Goal: Task Accomplishment & Management: Use online tool/utility

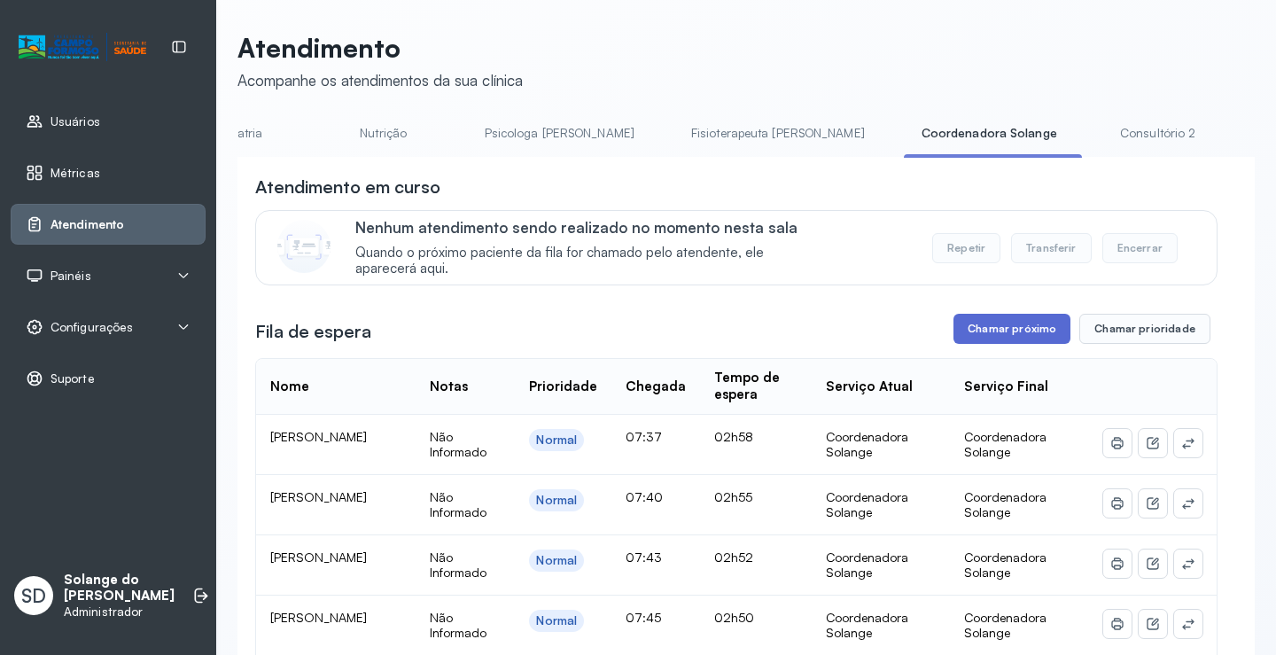
click at [995, 333] on button "Chamar próximo" at bounding box center [1011, 329] width 117 height 30
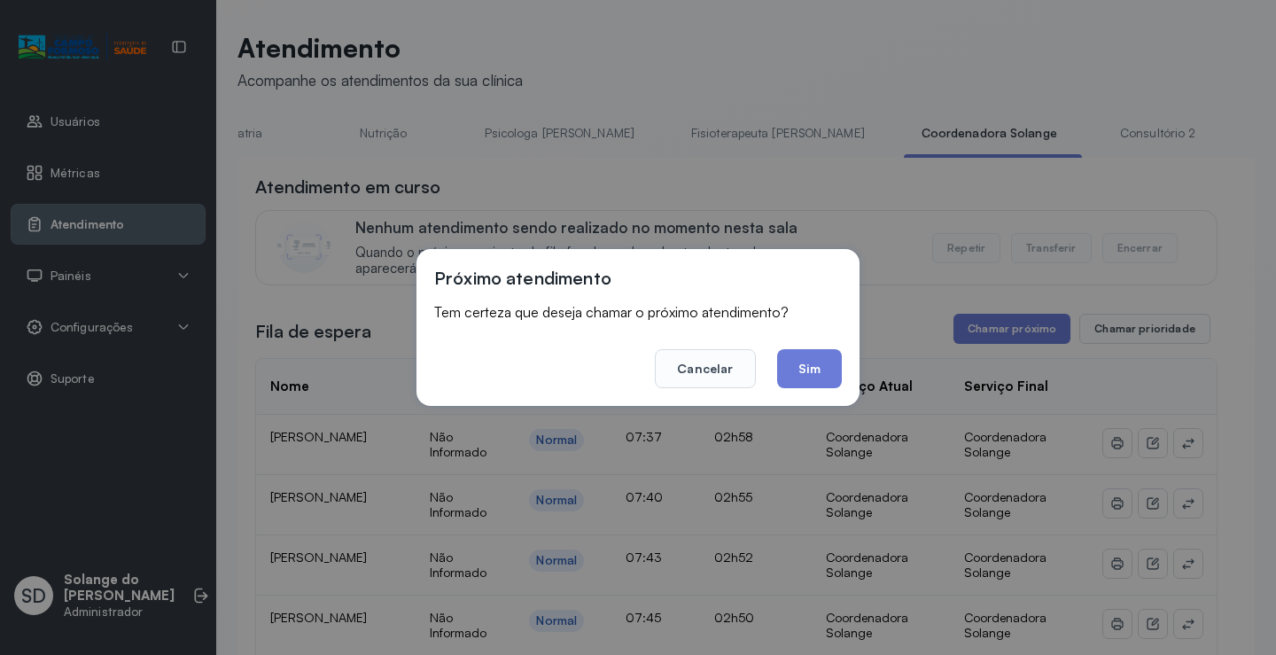
drag, startPoint x: 808, startPoint y: 369, endPoint x: 786, endPoint y: 367, distance: 22.3
click at [804, 369] on button "Sim" at bounding box center [809, 368] width 65 height 39
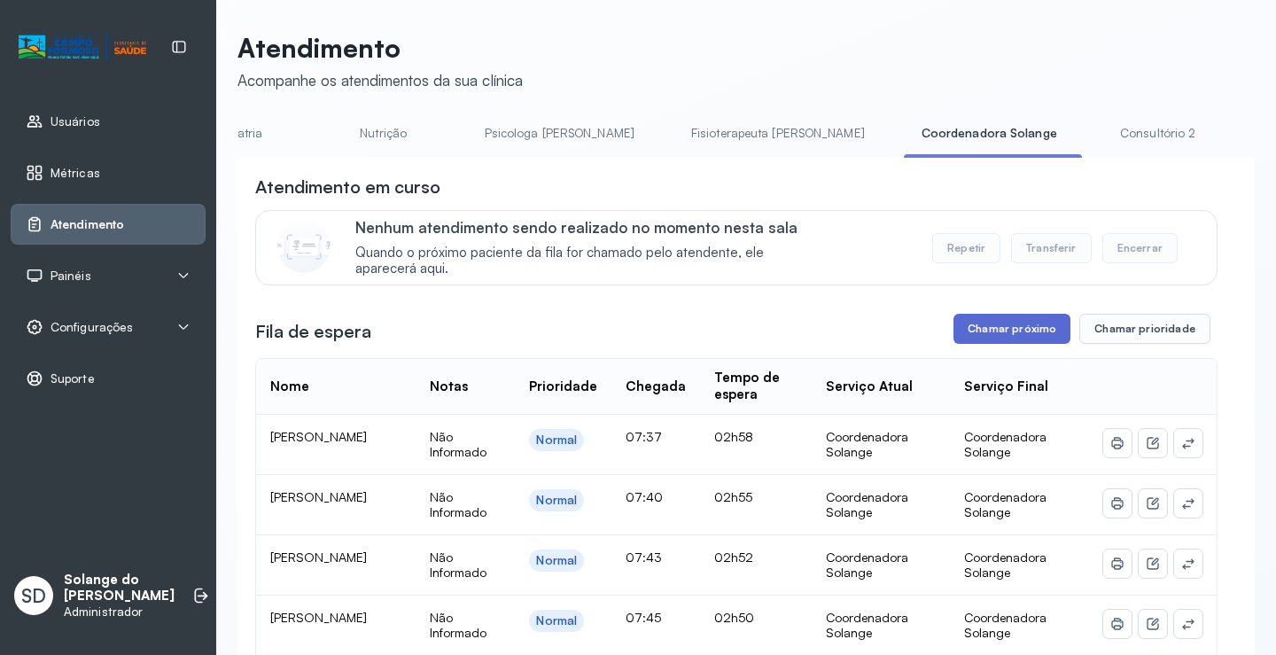
click at [973, 328] on button "Chamar próximo" at bounding box center [1011, 329] width 117 height 30
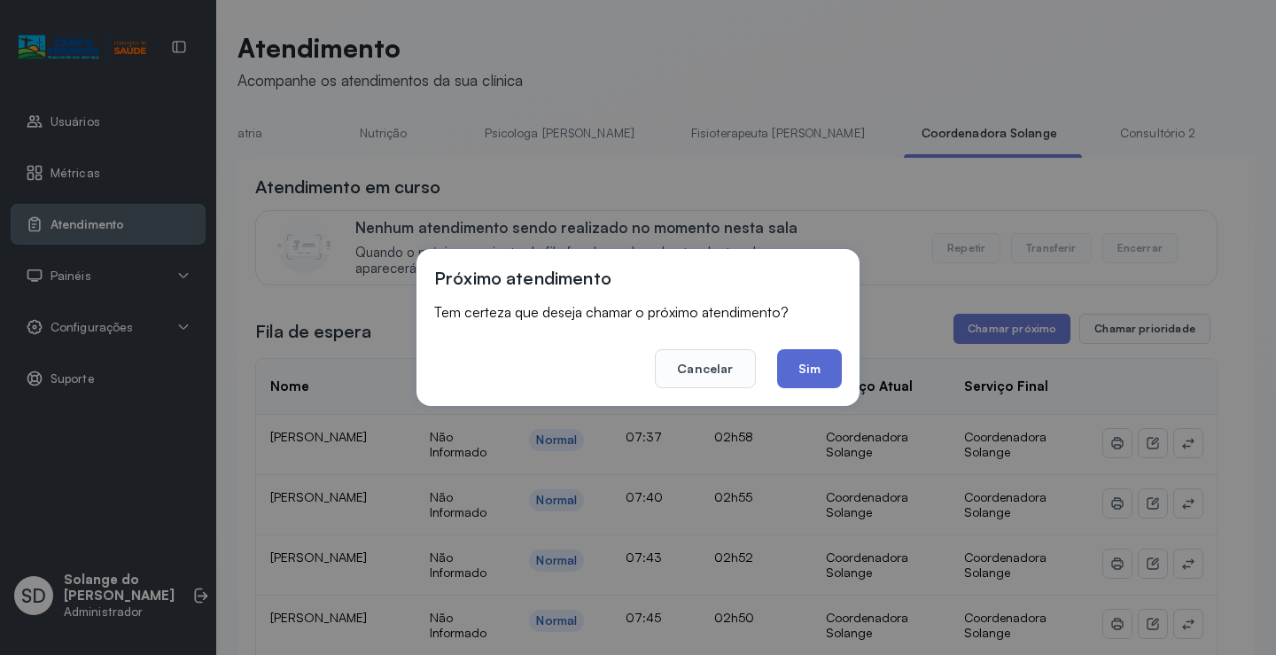
click at [803, 369] on button "Sim" at bounding box center [809, 368] width 65 height 39
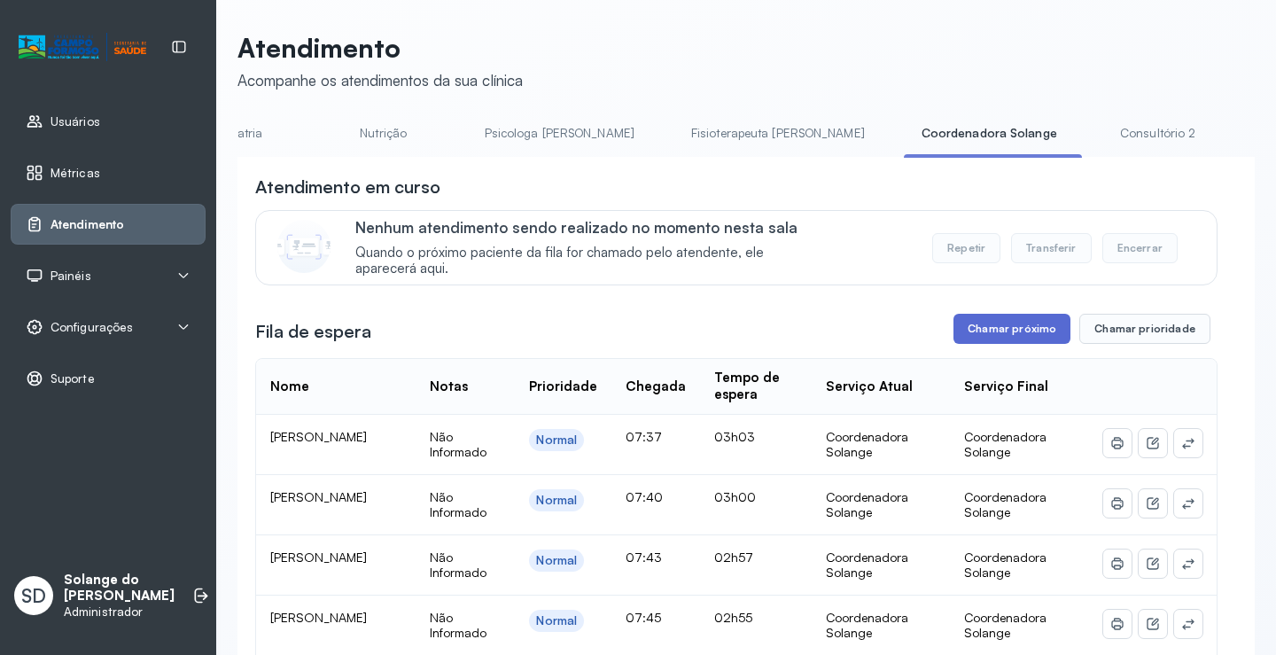
click at [999, 325] on button "Chamar próximo" at bounding box center [1011, 329] width 117 height 30
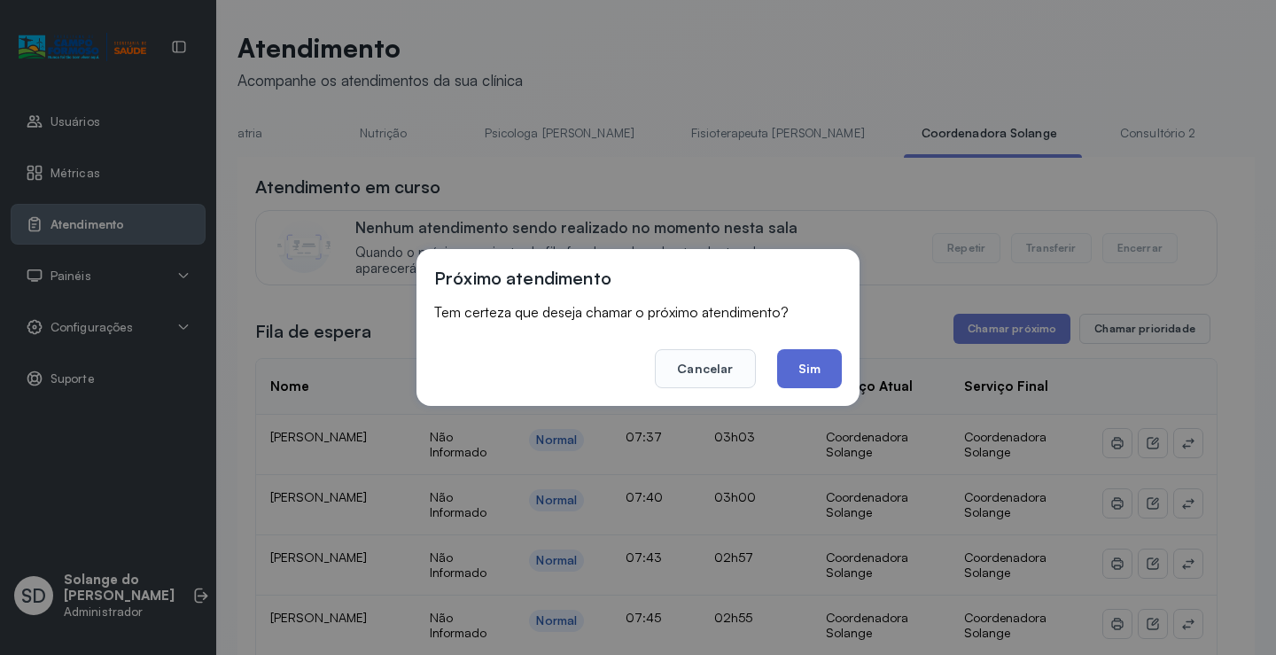
drag, startPoint x: 805, startPoint y: 368, endPoint x: 780, endPoint y: 326, distance: 49.2
click at [806, 368] on button "Sim" at bounding box center [809, 368] width 65 height 39
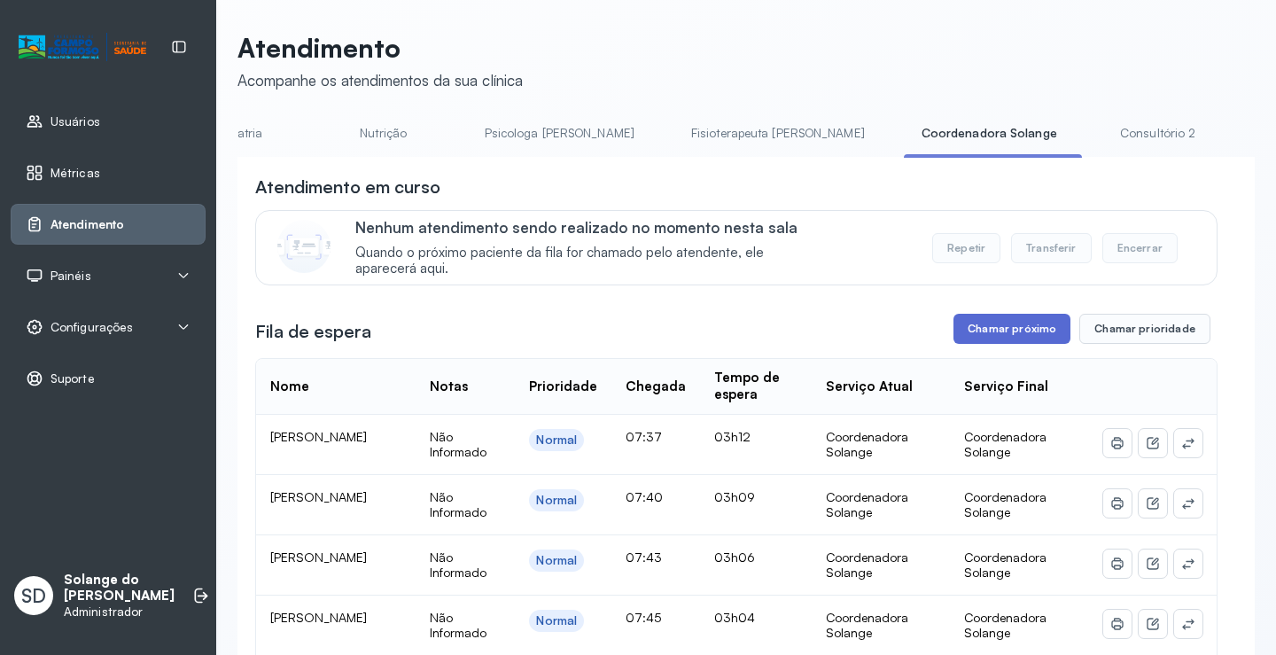
click at [1016, 338] on button "Chamar próximo" at bounding box center [1011, 329] width 117 height 30
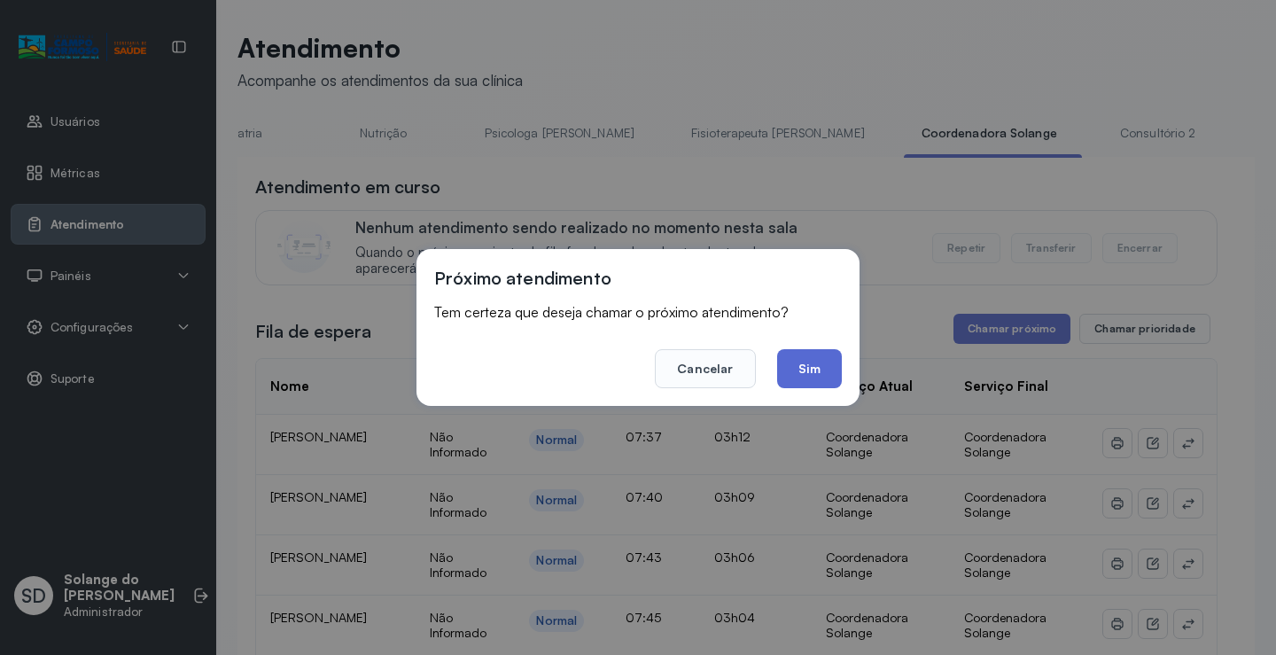
click at [803, 372] on button "Sim" at bounding box center [809, 368] width 65 height 39
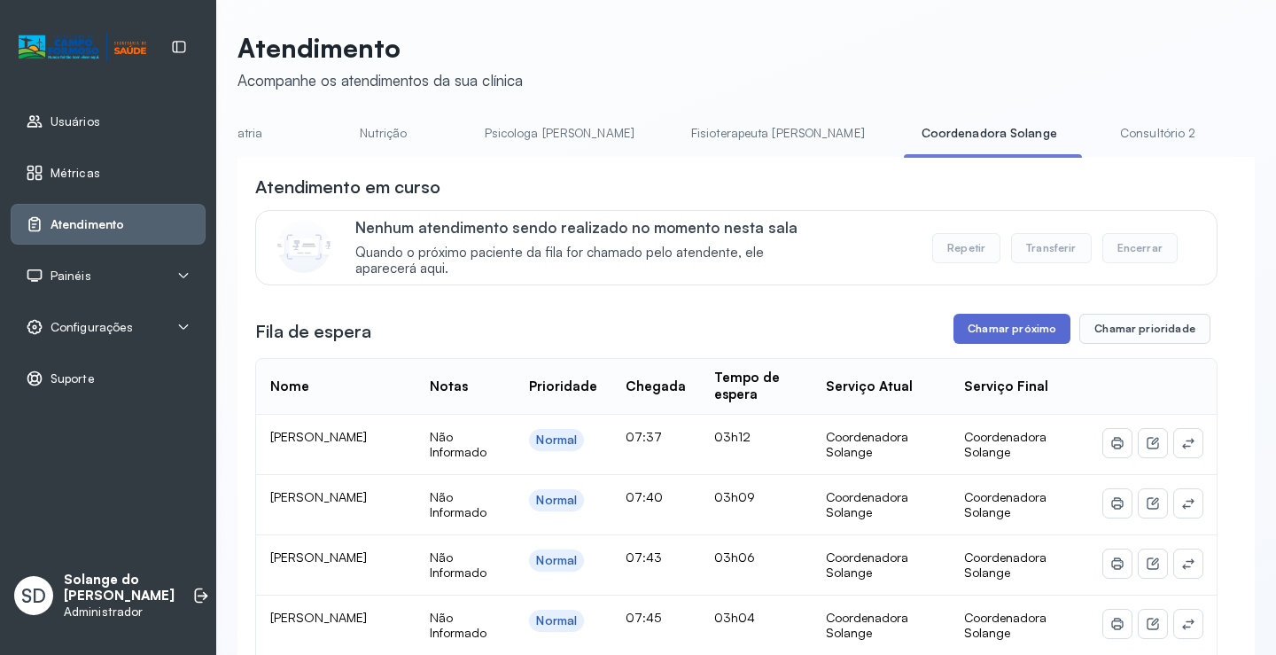
click at [1007, 337] on button "Chamar próximo" at bounding box center [1011, 329] width 117 height 30
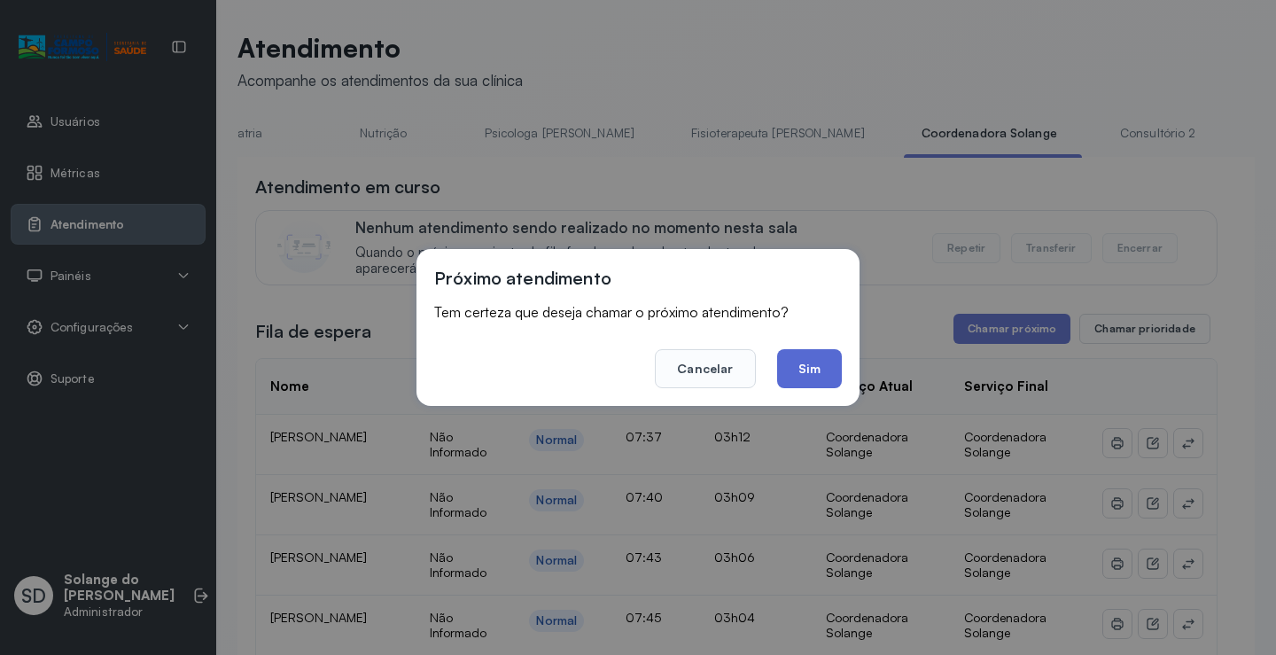
click at [815, 383] on button "Sim" at bounding box center [809, 368] width 65 height 39
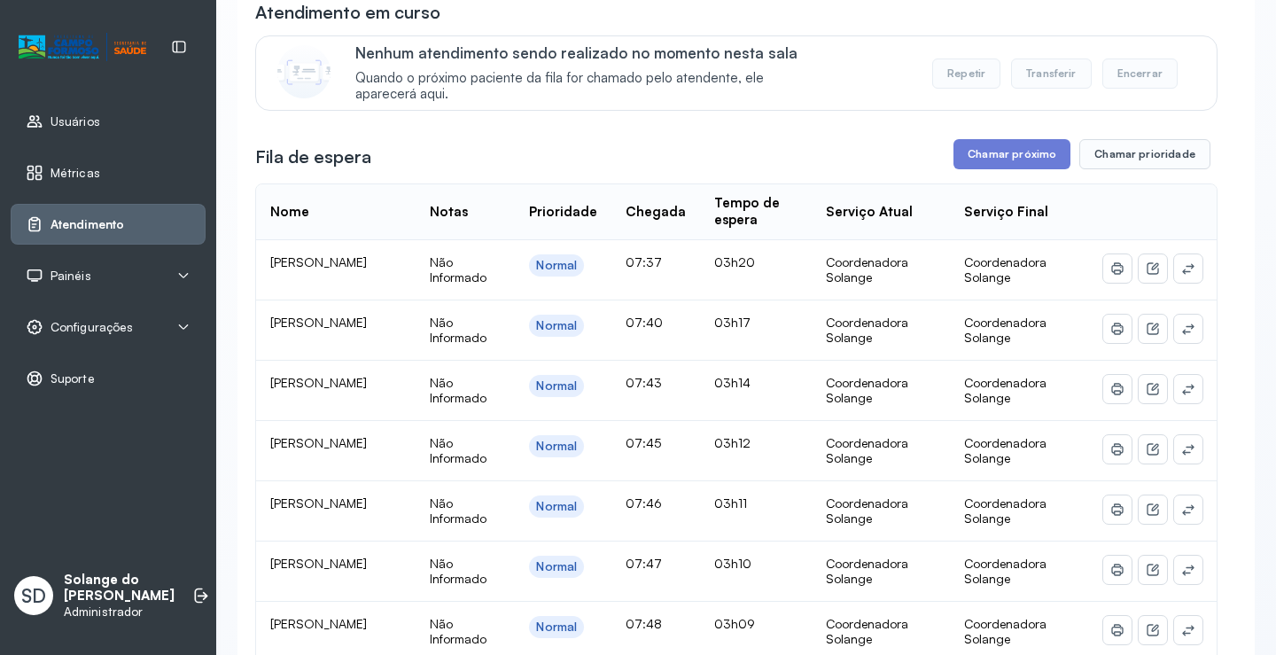
scroll to position [157, 0]
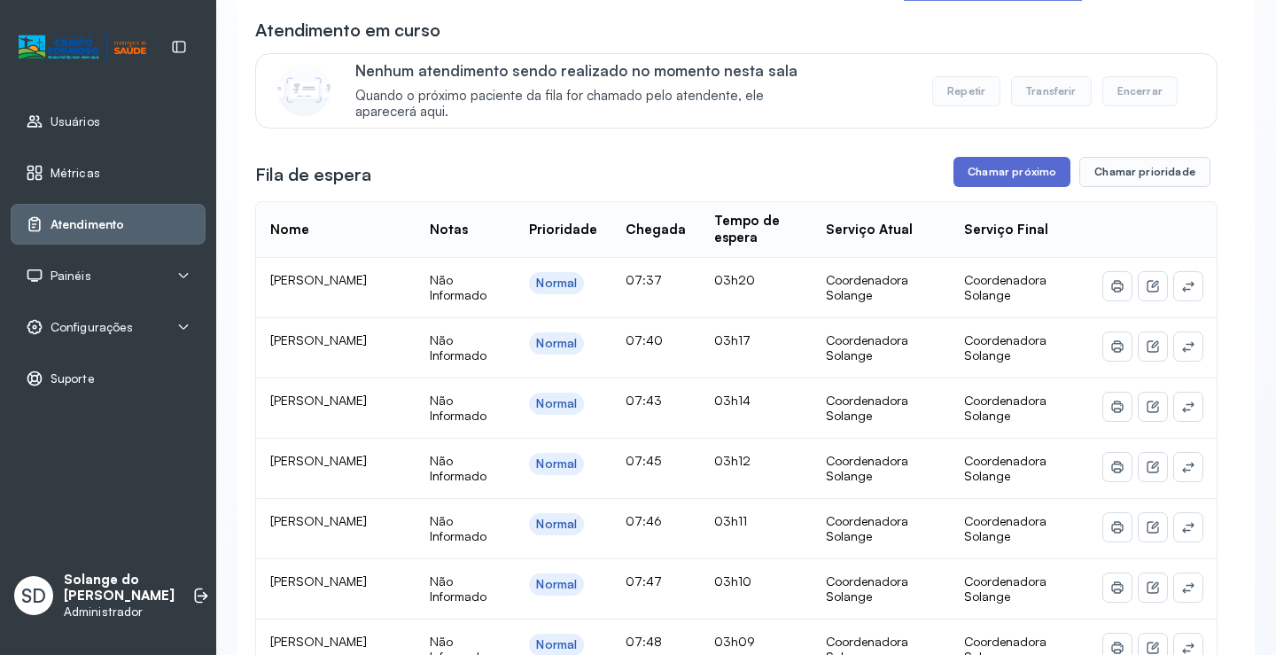
click at [988, 176] on button "Chamar próximo" at bounding box center [1011, 172] width 117 height 30
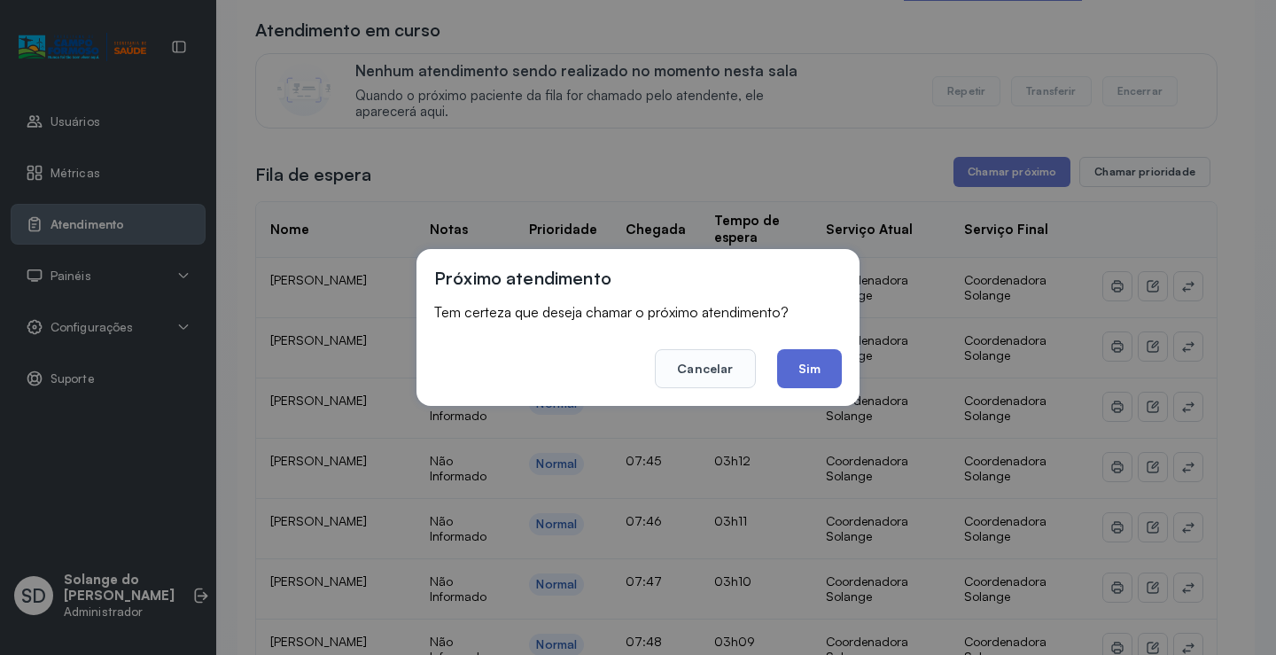
click at [807, 365] on button "Sim" at bounding box center [809, 368] width 65 height 39
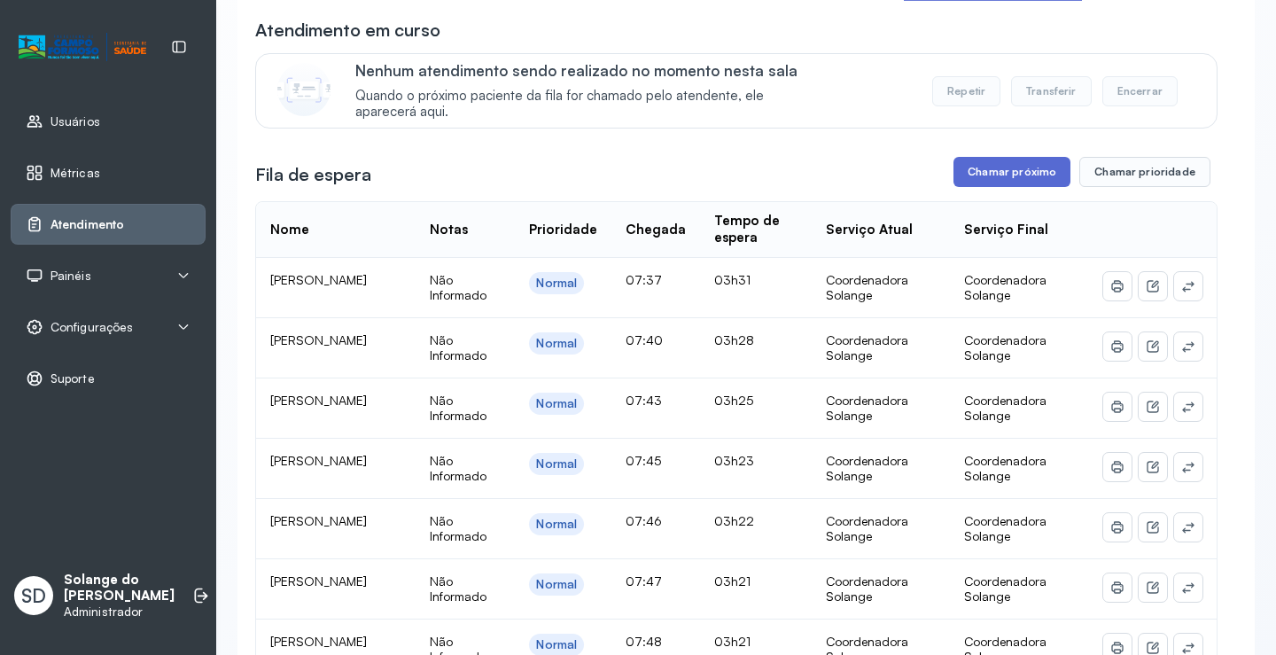
click at [1010, 177] on button "Chamar próximo" at bounding box center [1011, 172] width 117 height 30
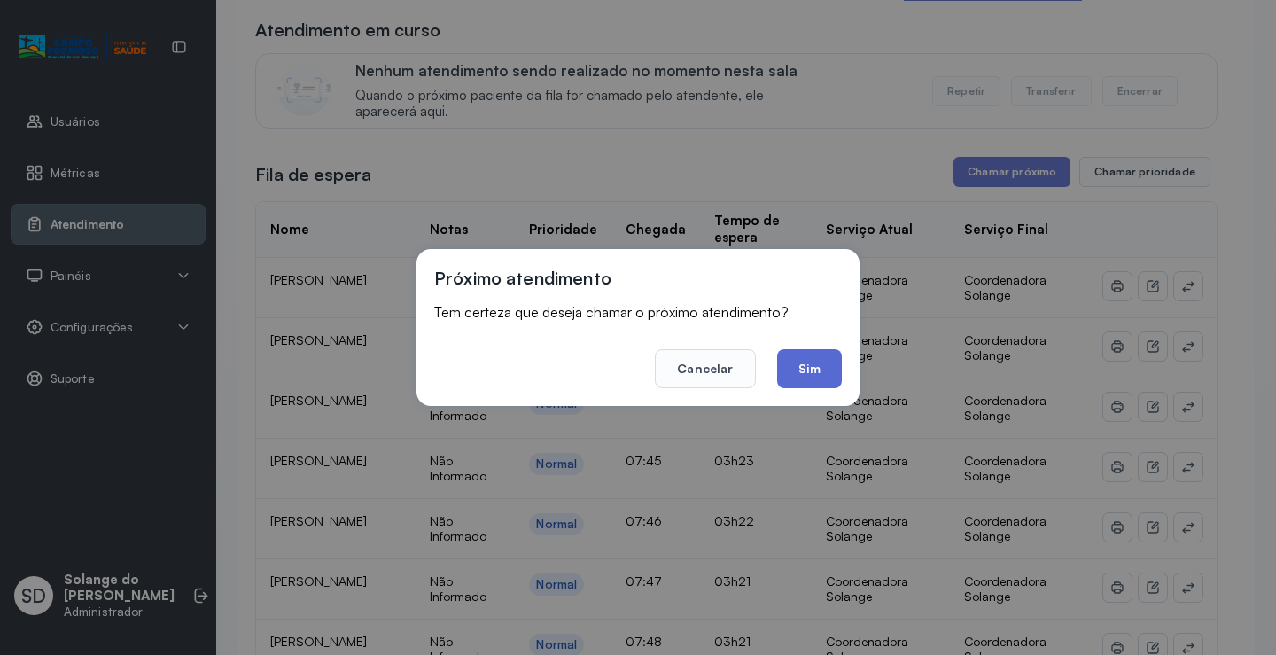
click at [806, 364] on button "Sim" at bounding box center [809, 368] width 65 height 39
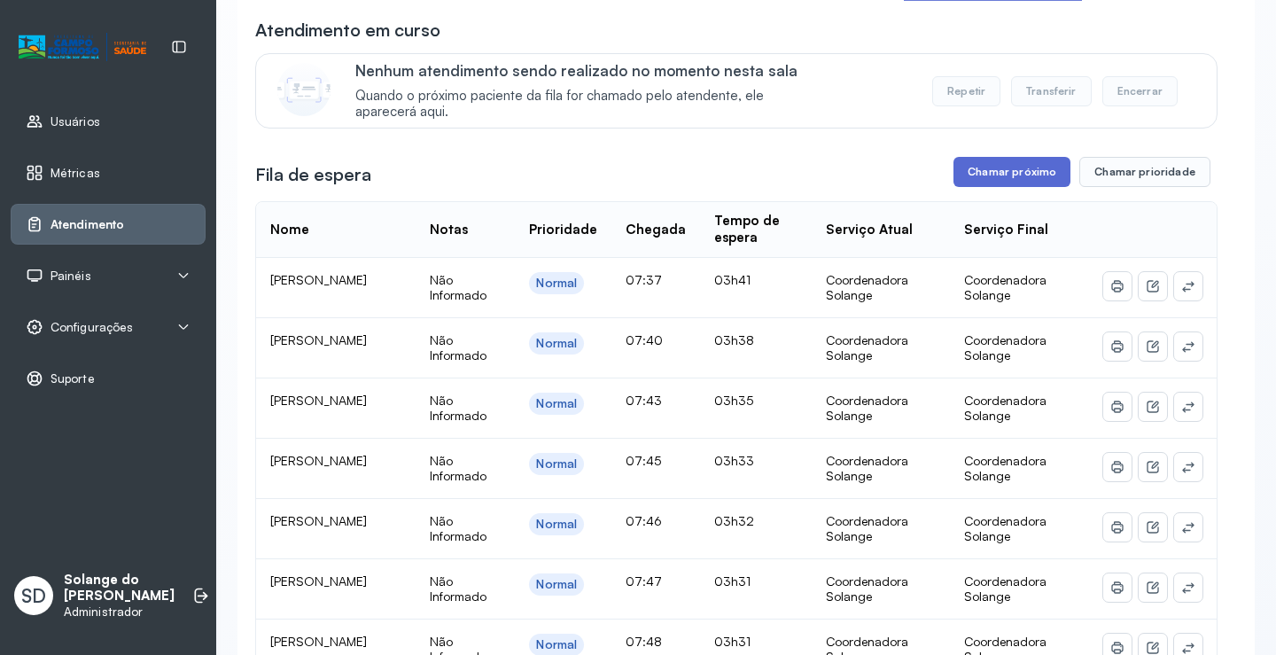
click at [1015, 180] on button "Chamar próximo" at bounding box center [1011, 172] width 117 height 30
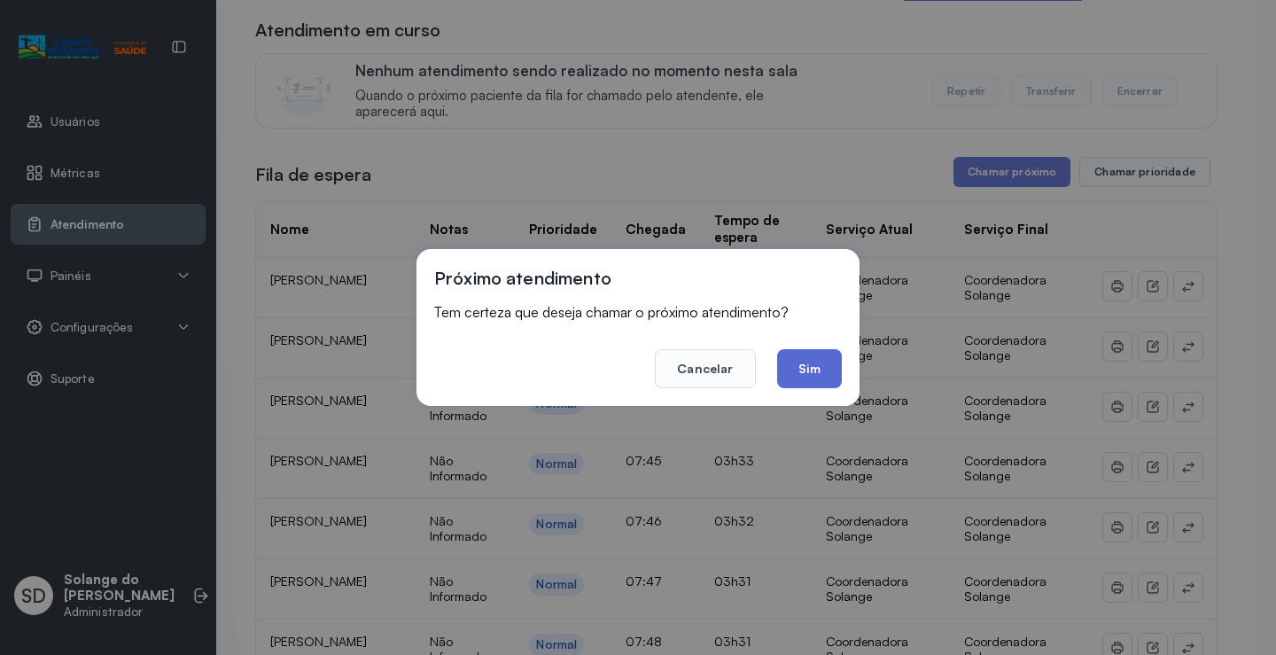
click at [807, 372] on button "Sim" at bounding box center [809, 368] width 65 height 39
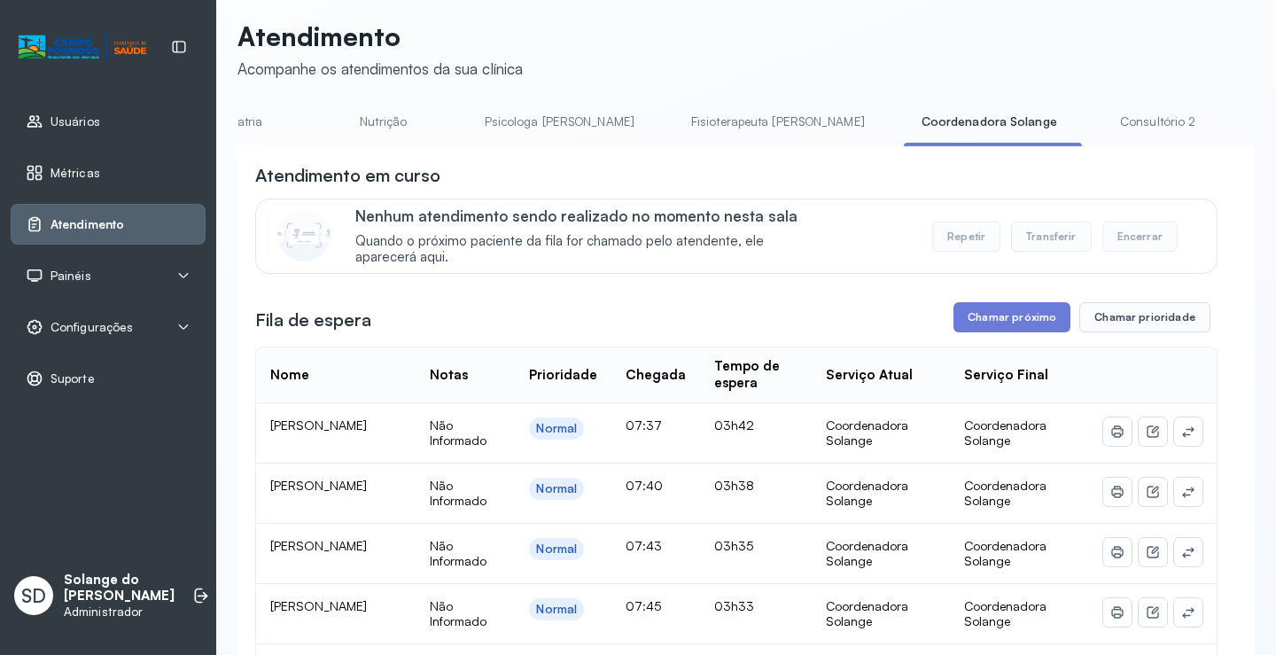
scroll to position [0, 0]
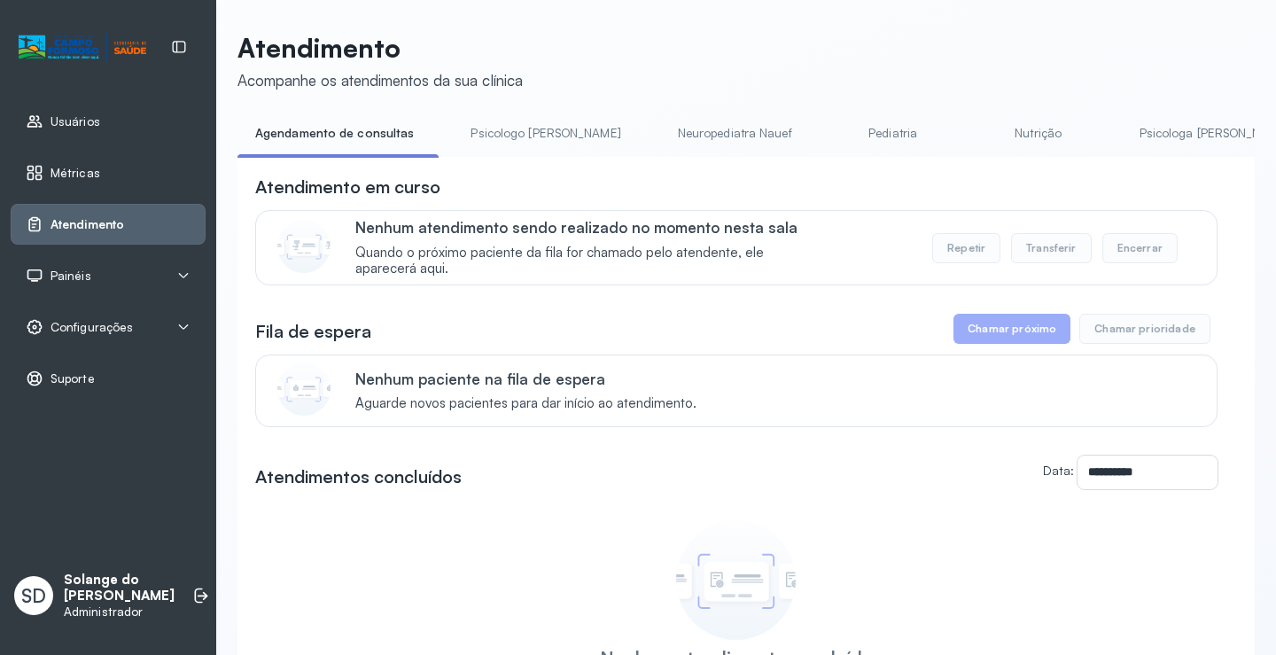
click at [1121, 131] on link "Psicologa [PERSON_NAME]" at bounding box center [1213, 133] width 185 height 29
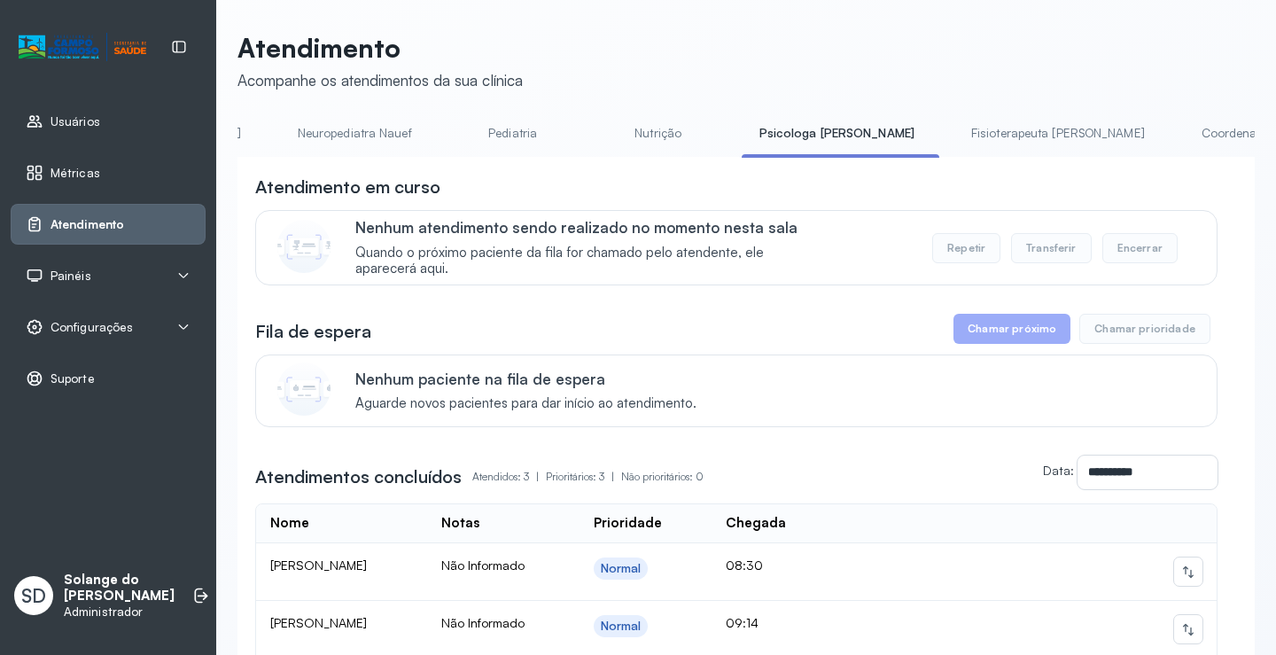
scroll to position [0, 390]
click at [1167, 133] on link "Coordenadora Solange" at bounding box center [1249, 133] width 165 height 29
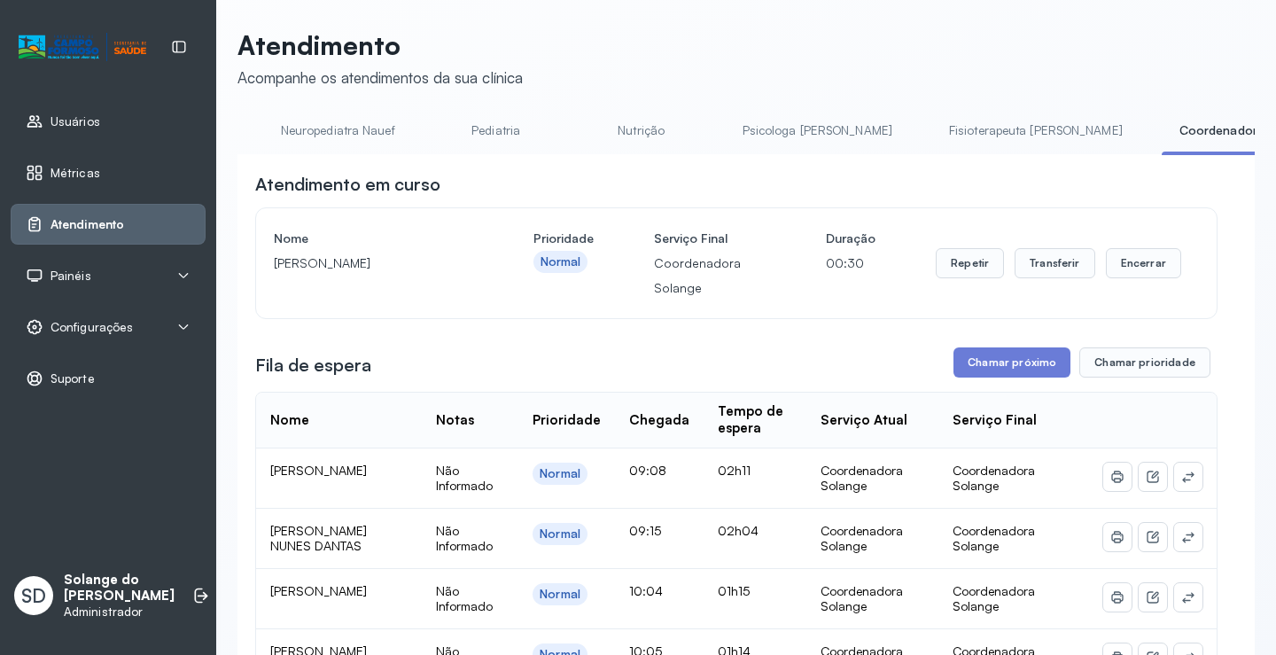
scroll to position [0, 0]
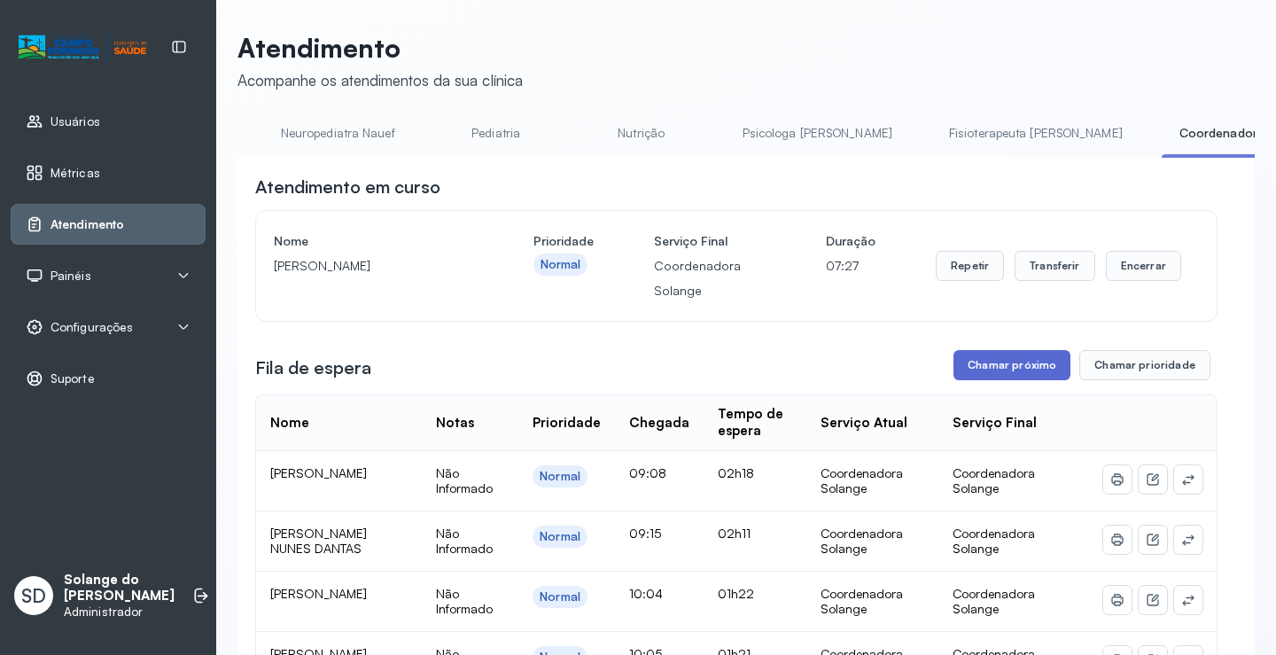
click at [1015, 373] on button "Chamar próximo" at bounding box center [1011, 365] width 117 height 30
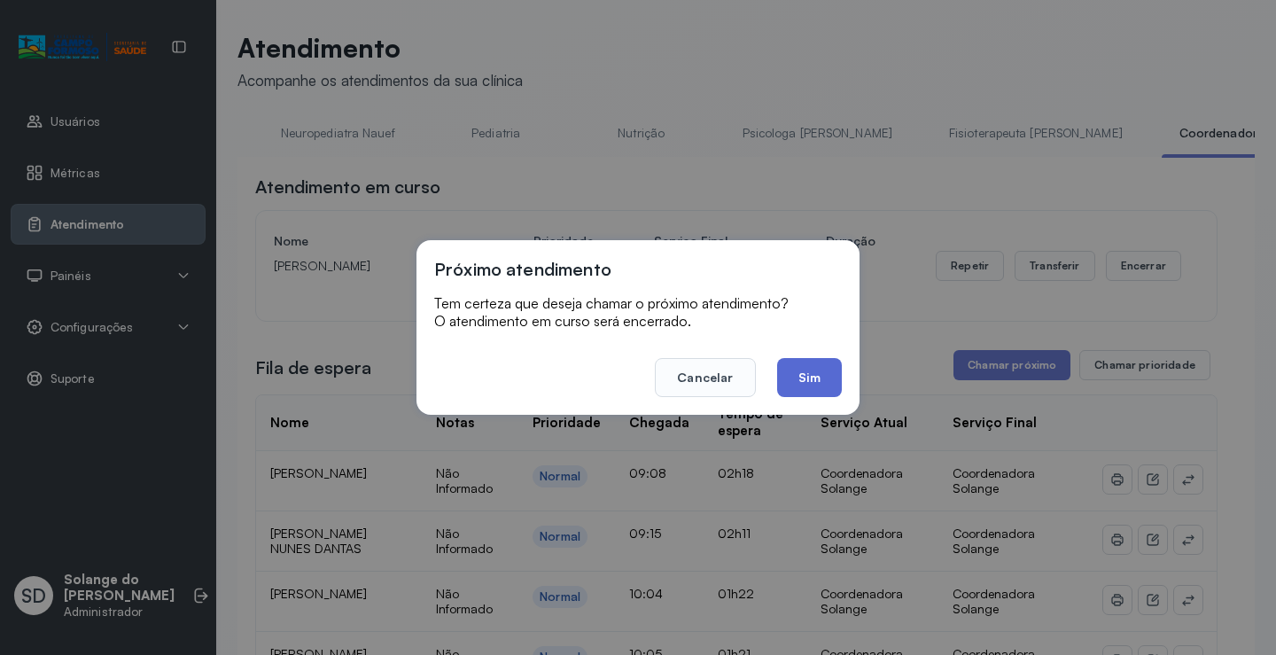
click at [820, 381] on button "Sim" at bounding box center [809, 377] width 65 height 39
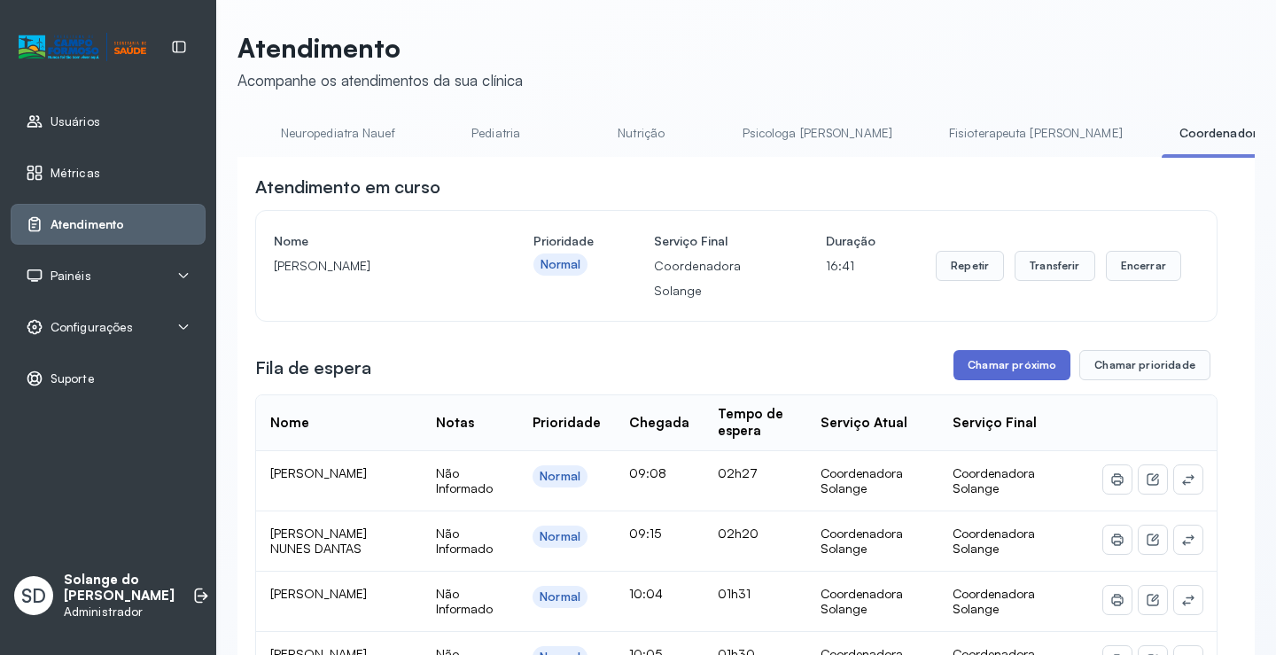
click at [1012, 376] on button "Chamar próximo" at bounding box center [1011, 365] width 117 height 30
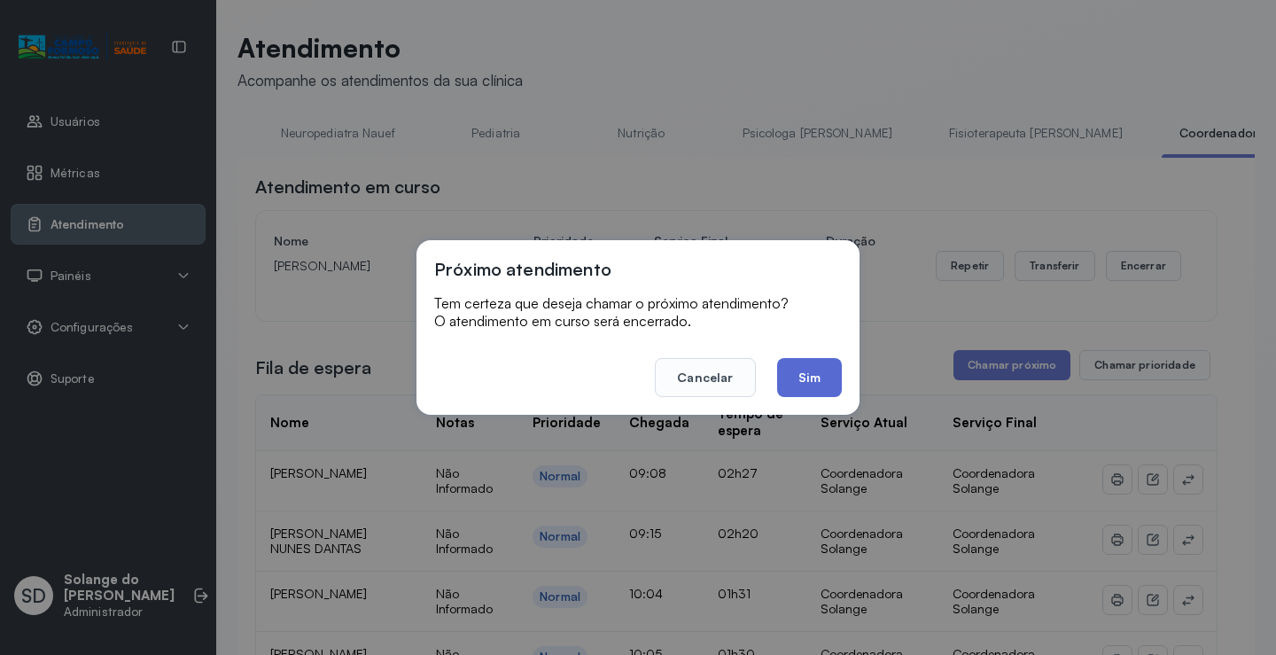
click at [813, 375] on button "Sim" at bounding box center [809, 377] width 65 height 39
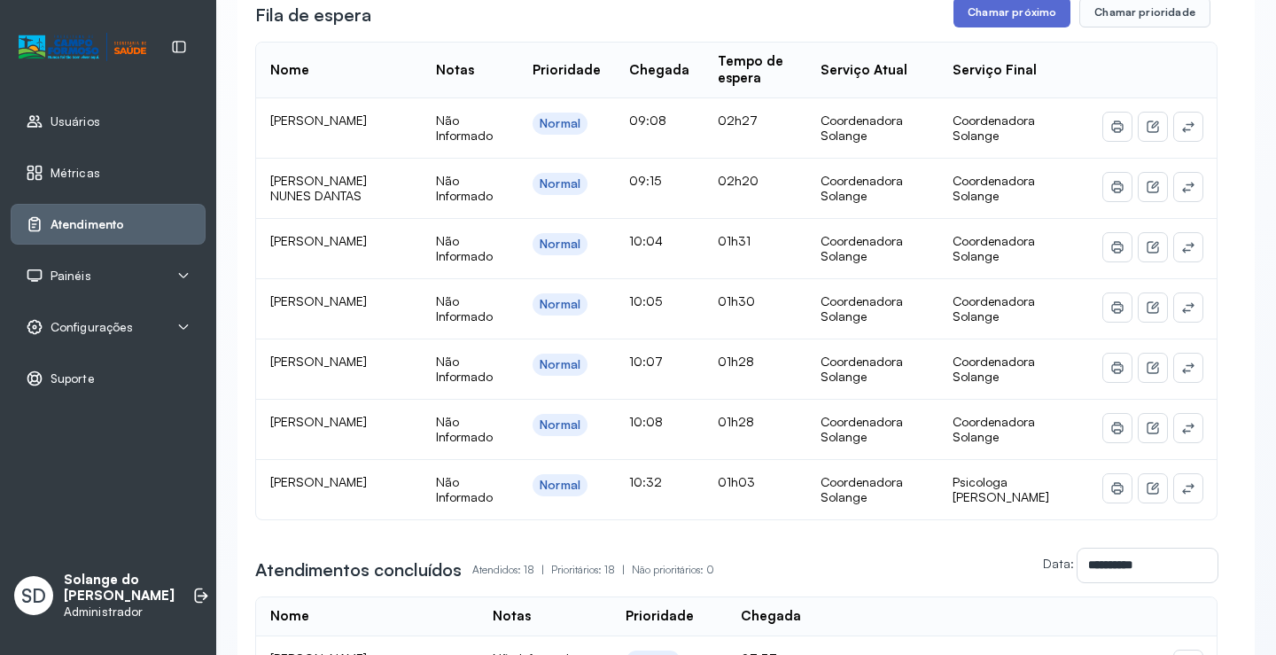
scroll to position [354, 0]
click at [987, 24] on button "Chamar próximo" at bounding box center [1011, 11] width 117 height 30
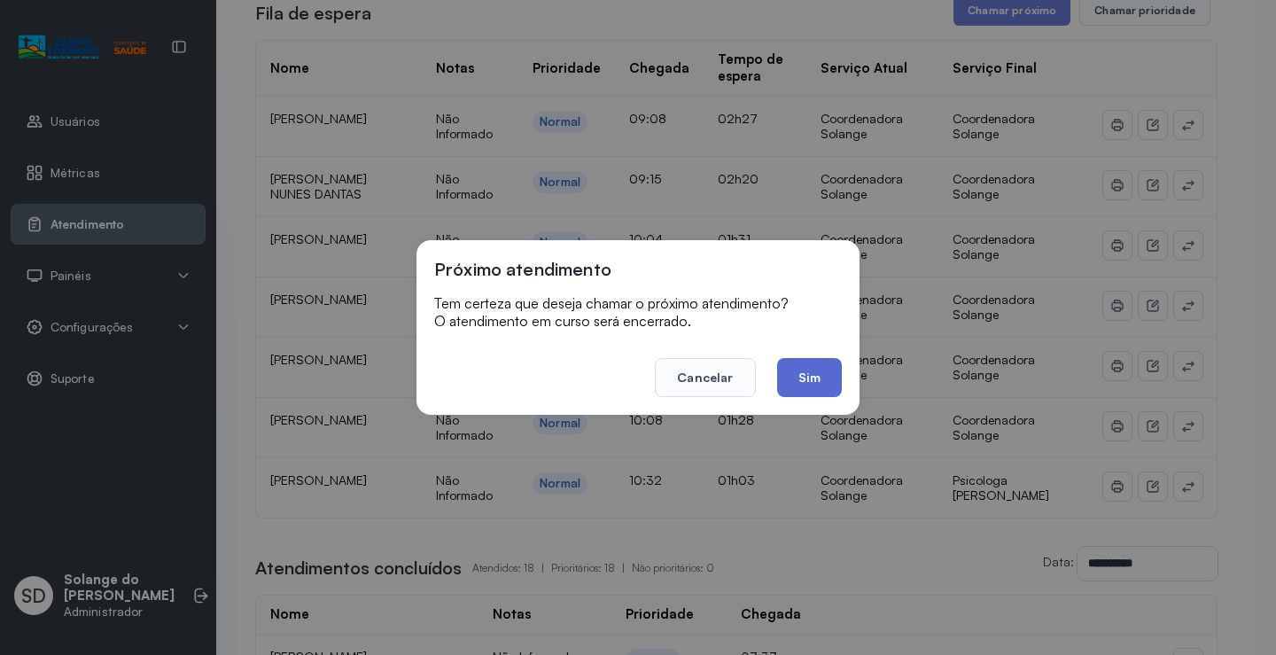
click at [813, 377] on button "Sim" at bounding box center [809, 377] width 65 height 39
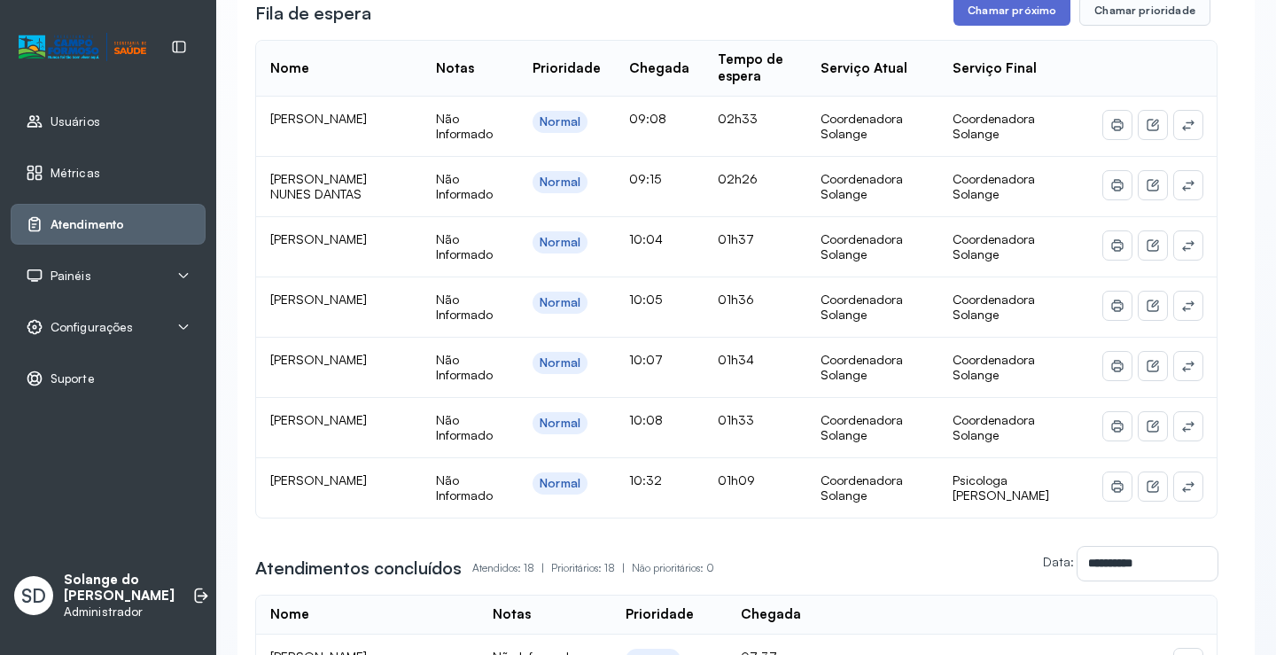
click at [1000, 19] on button "Chamar próximo" at bounding box center [1011, 11] width 117 height 30
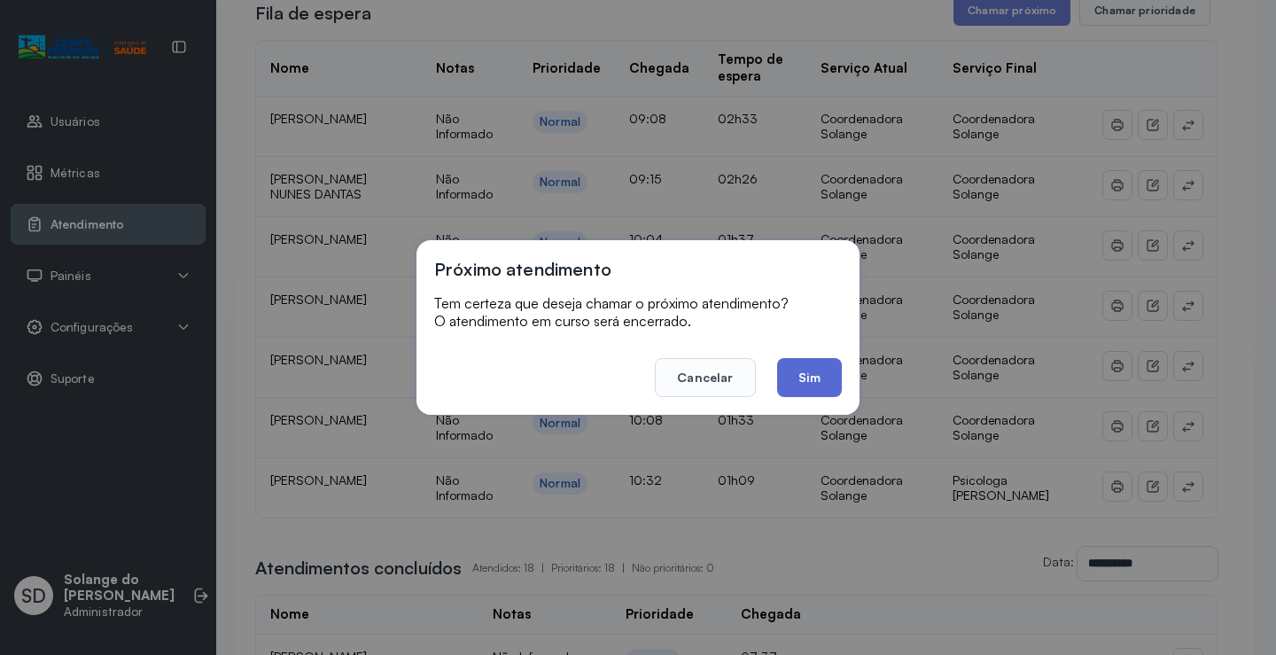
click at [809, 382] on button "Sim" at bounding box center [809, 377] width 65 height 39
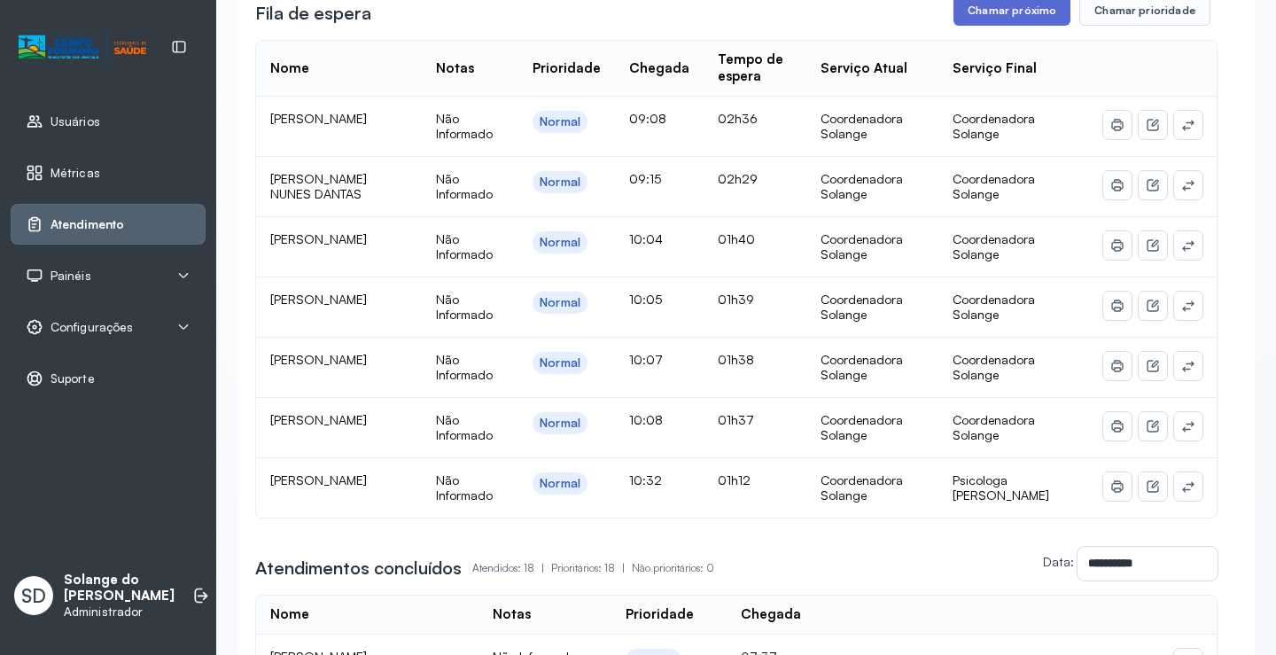
click at [984, 19] on button "Chamar próximo" at bounding box center [1011, 11] width 117 height 30
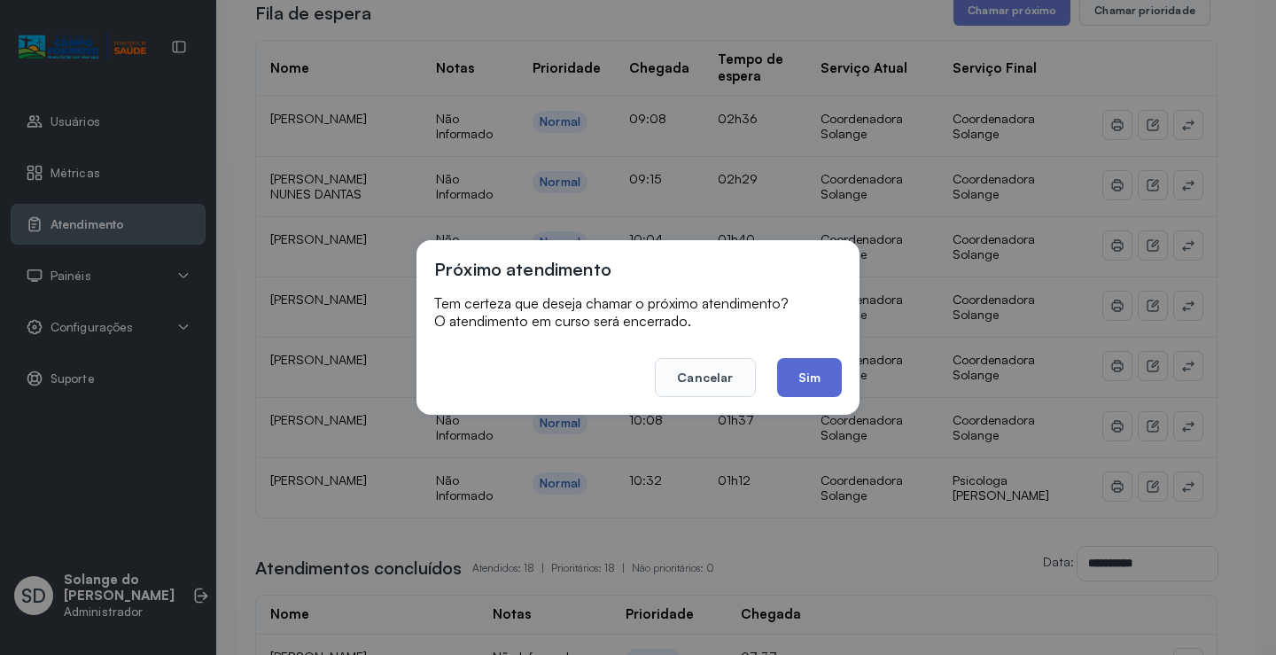
click at [803, 382] on button "Sim" at bounding box center [809, 377] width 65 height 39
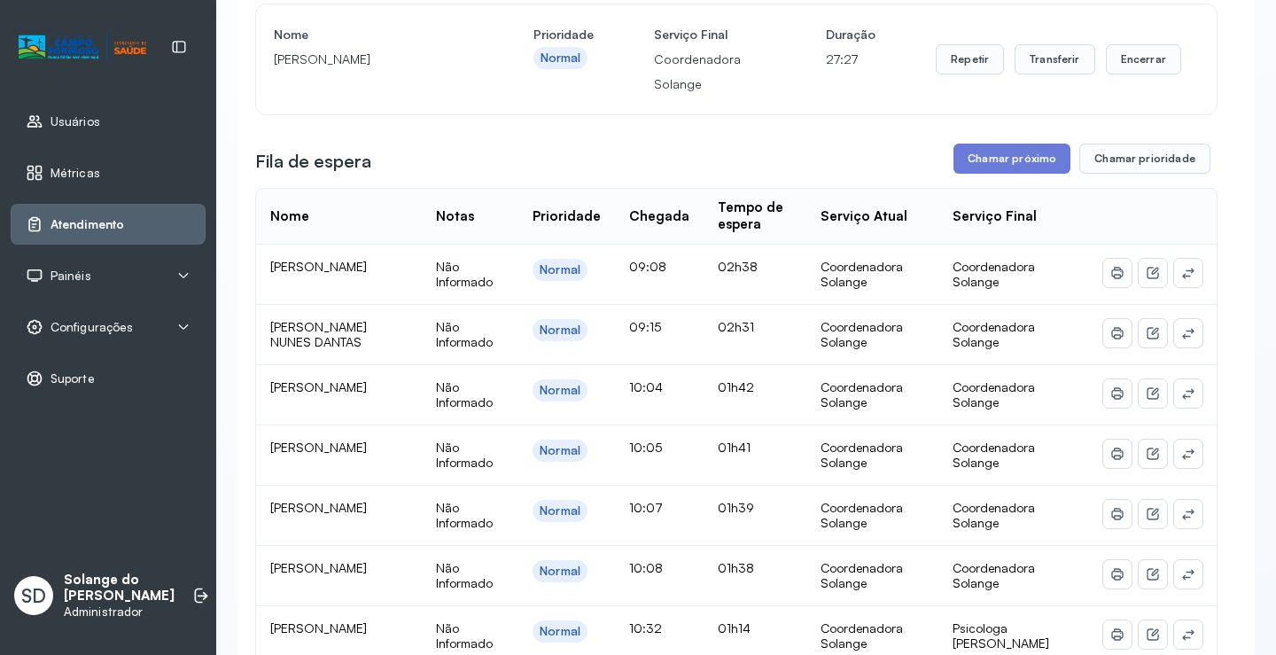
scroll to position [177, 0]
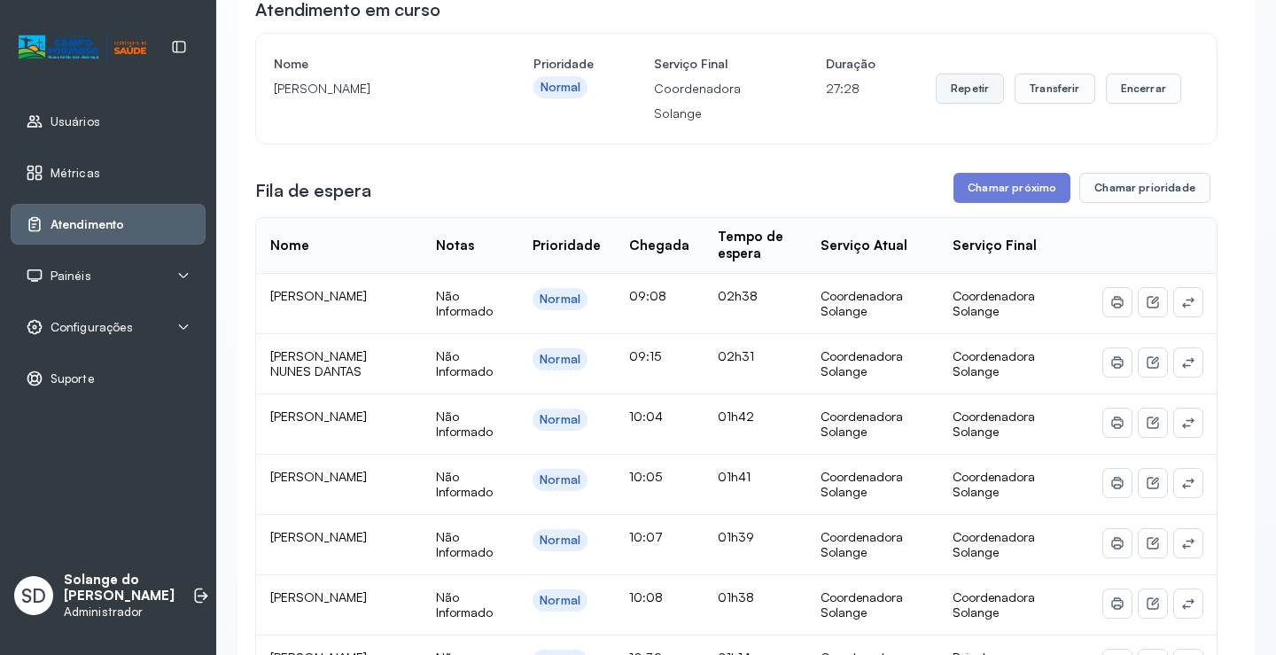
click at [956, 93] on button "Repetir" at bounding box center [969, 89] width 68 height 30
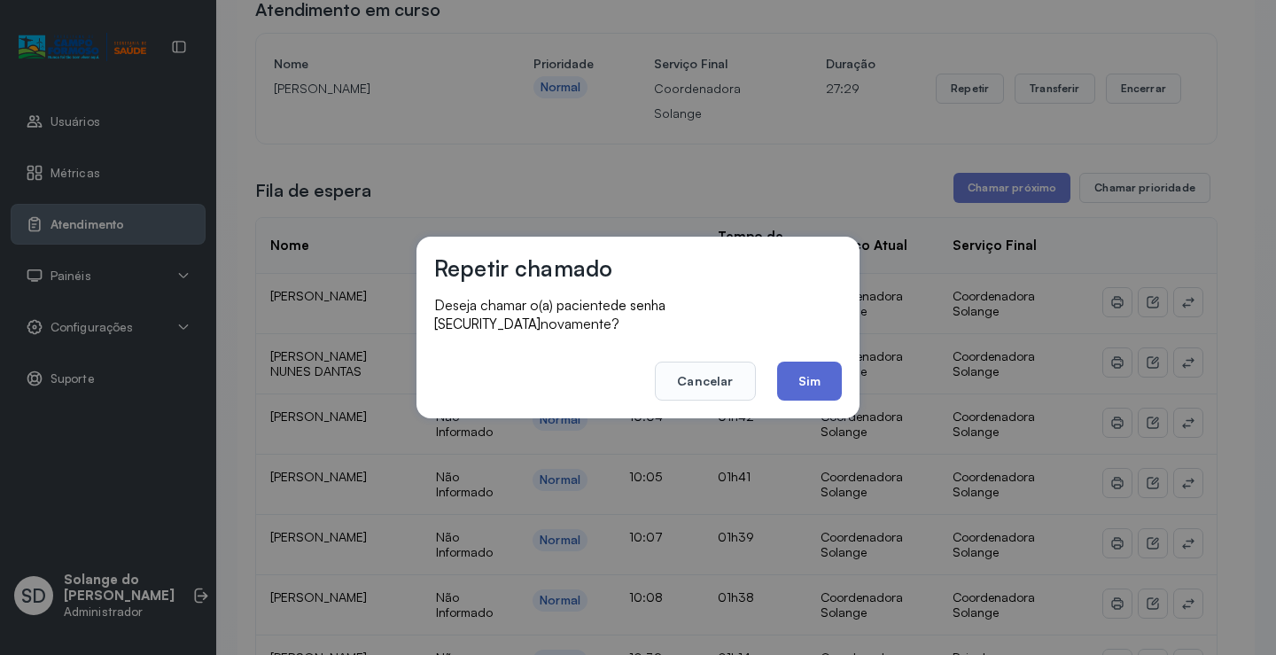
click at [824, 380] on button "Sim" at bounding box center [809, 380] width 65 height 39
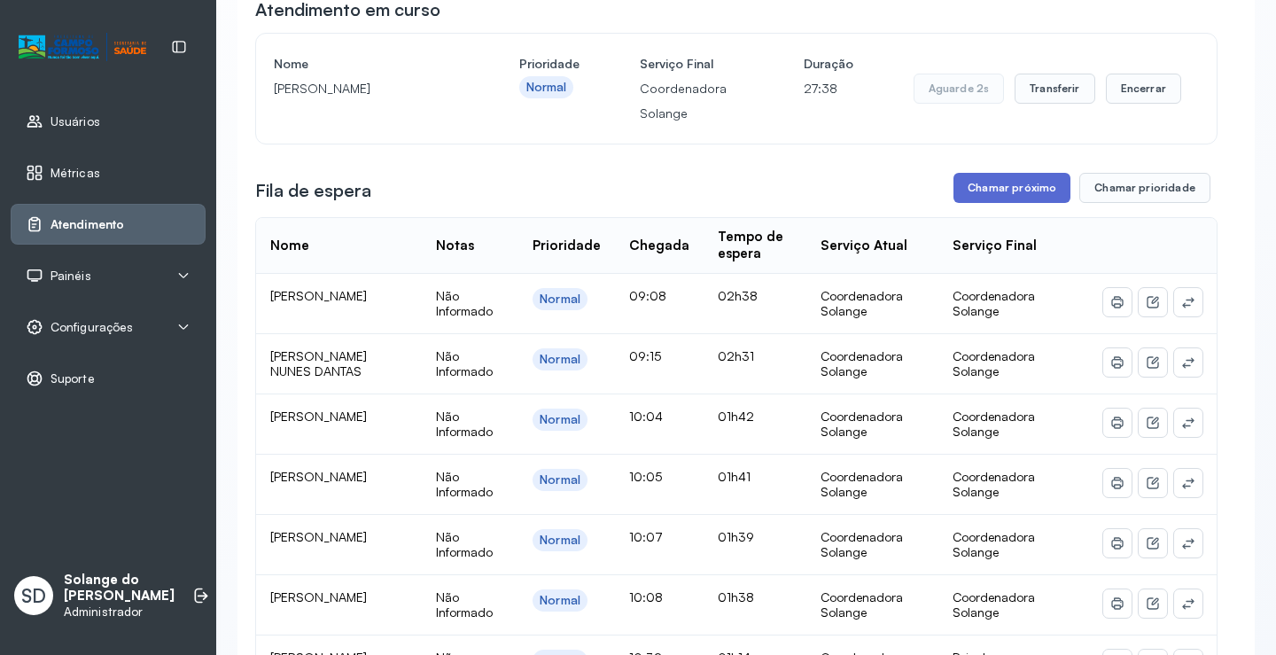
click at [1004, 195] on button "Chamar próximo" at bounding box center [1011, 188] width 117 height 30
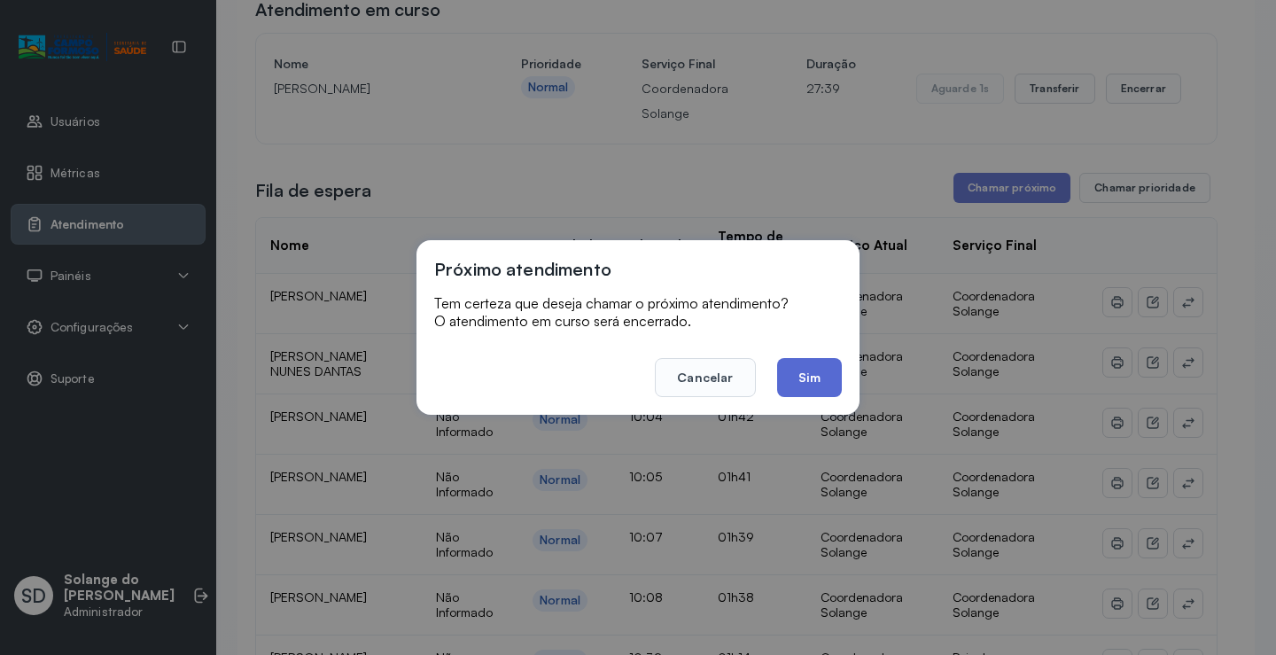
click at [817, 382] on button "Sim" at bounding box center [809, 377] width 65 height 39
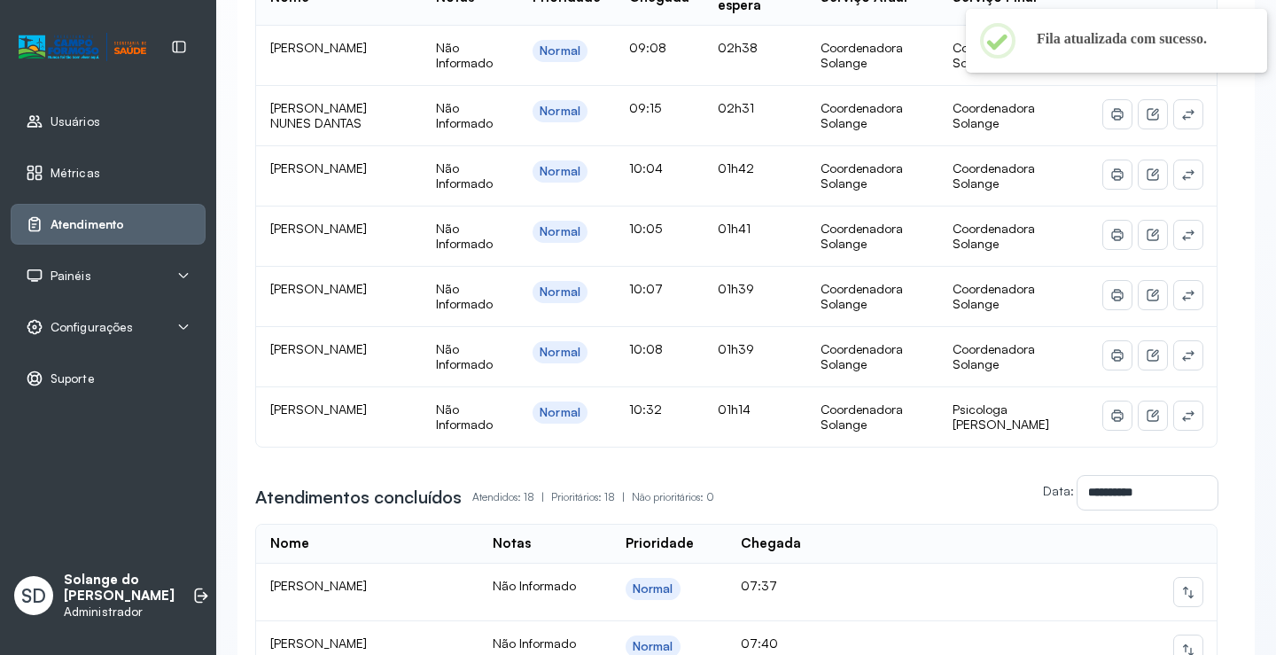
scroll to position [443, 0]
